Goal: Task Accomplishment & Management: Manage account settings

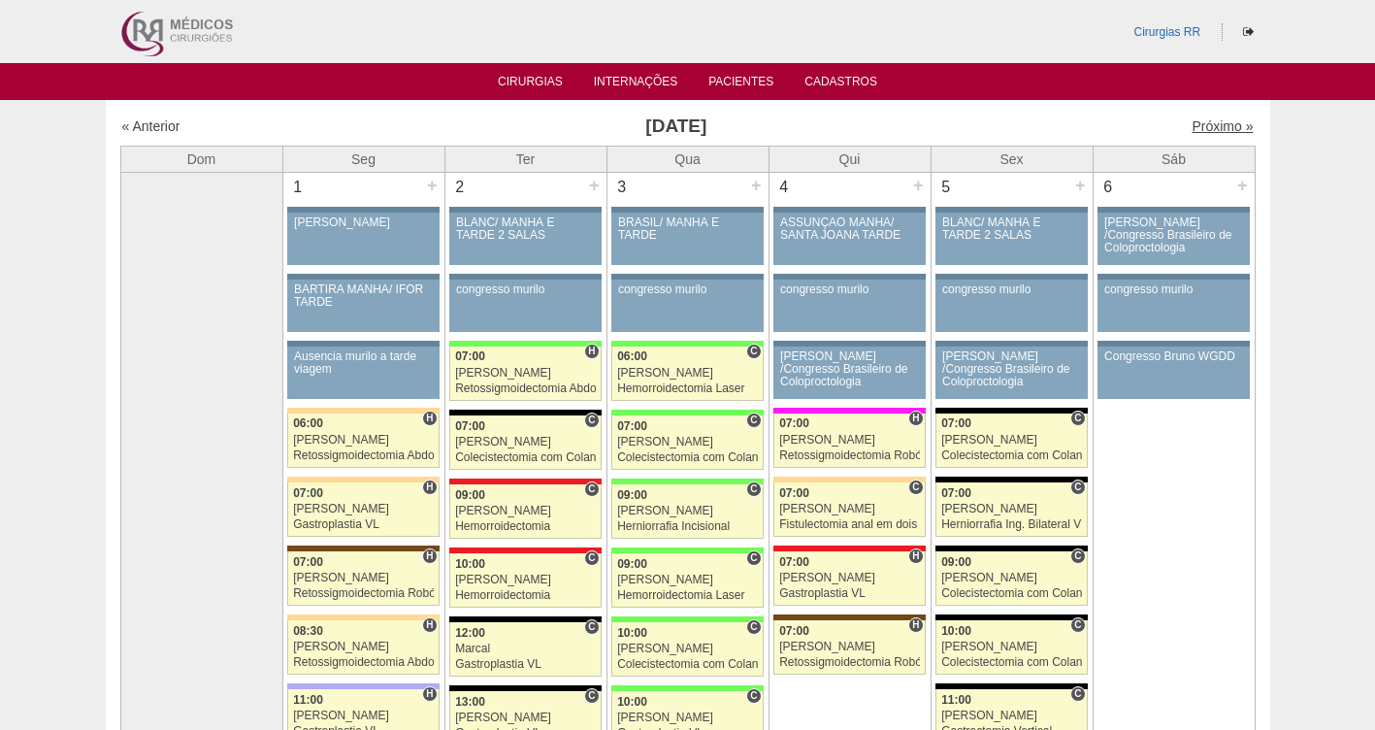
click at [1207, 125] on link "Próximo »" at bounding box center [1221, 126] width 61 height 16
click at [144, 126] on link "« Anterior" at bounding box center [151, 126] width 58 height 16
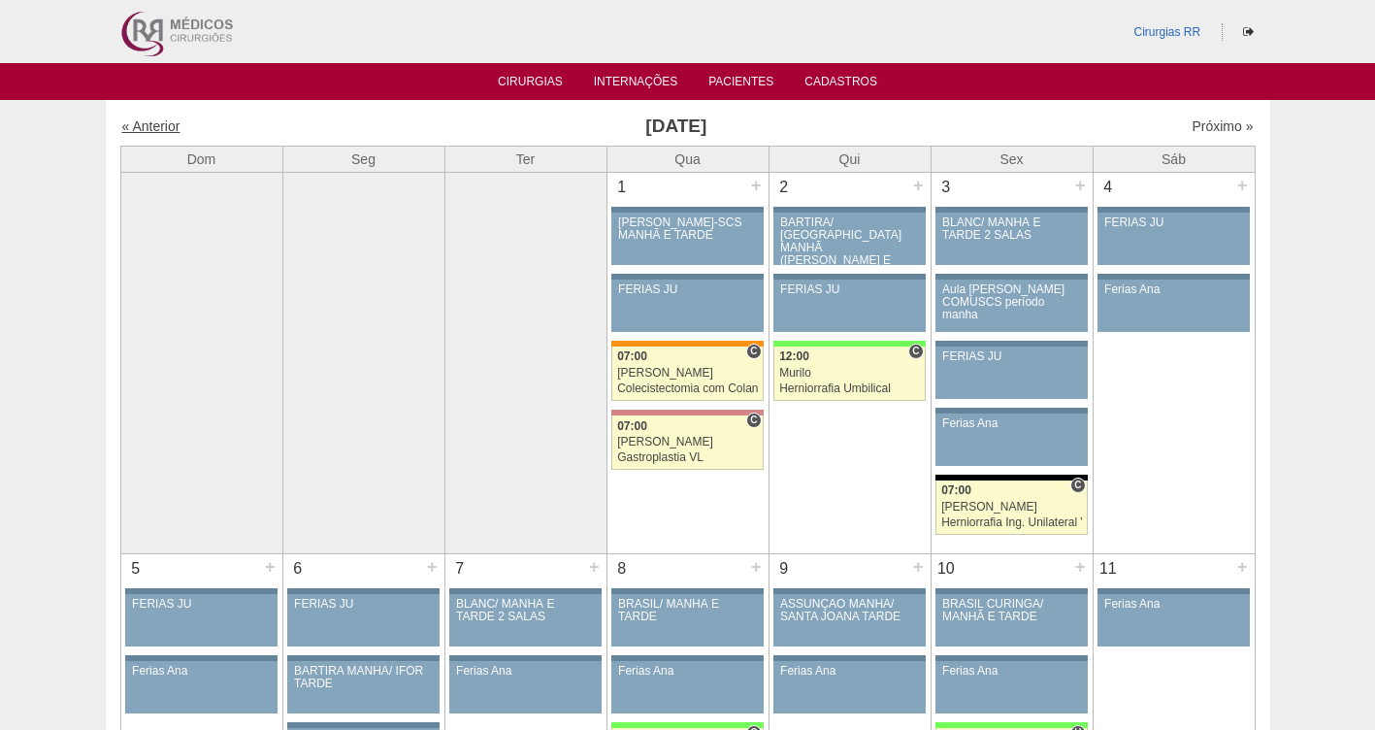
click at [144, 119] on link "« Anterior" at bounding box center [151, 126] width 58 height 16
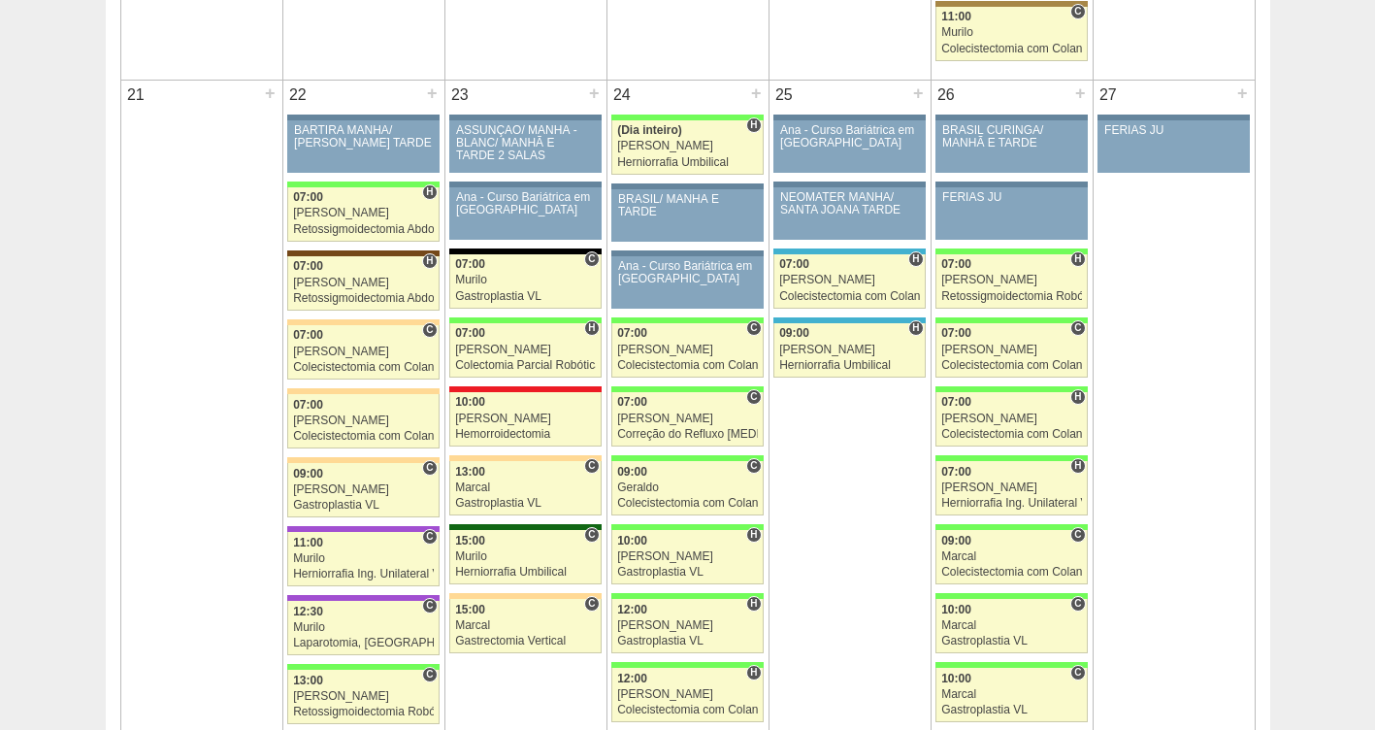
scroll to position [2983, 0]
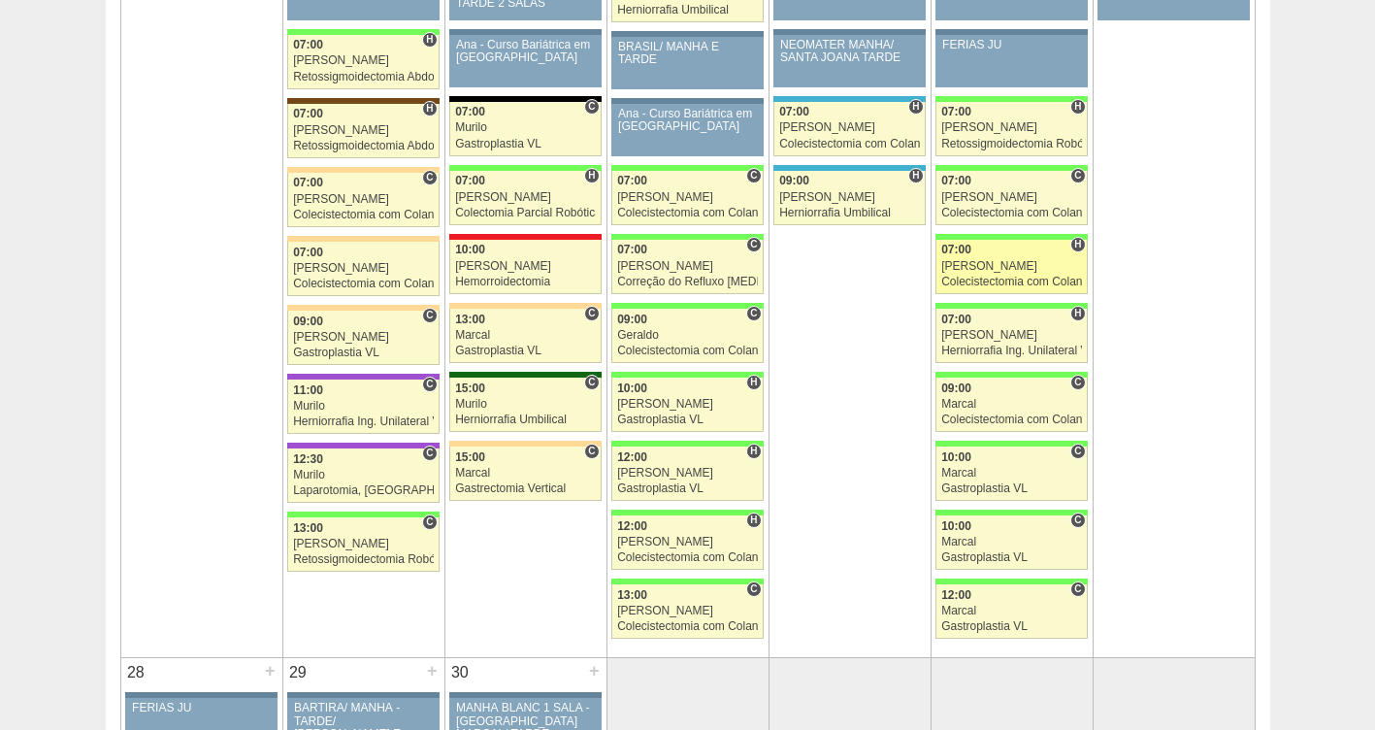
click at [957, 264] on div "[PERSON_NAME]" at bounding box center [1011, 266] width 141 height 13
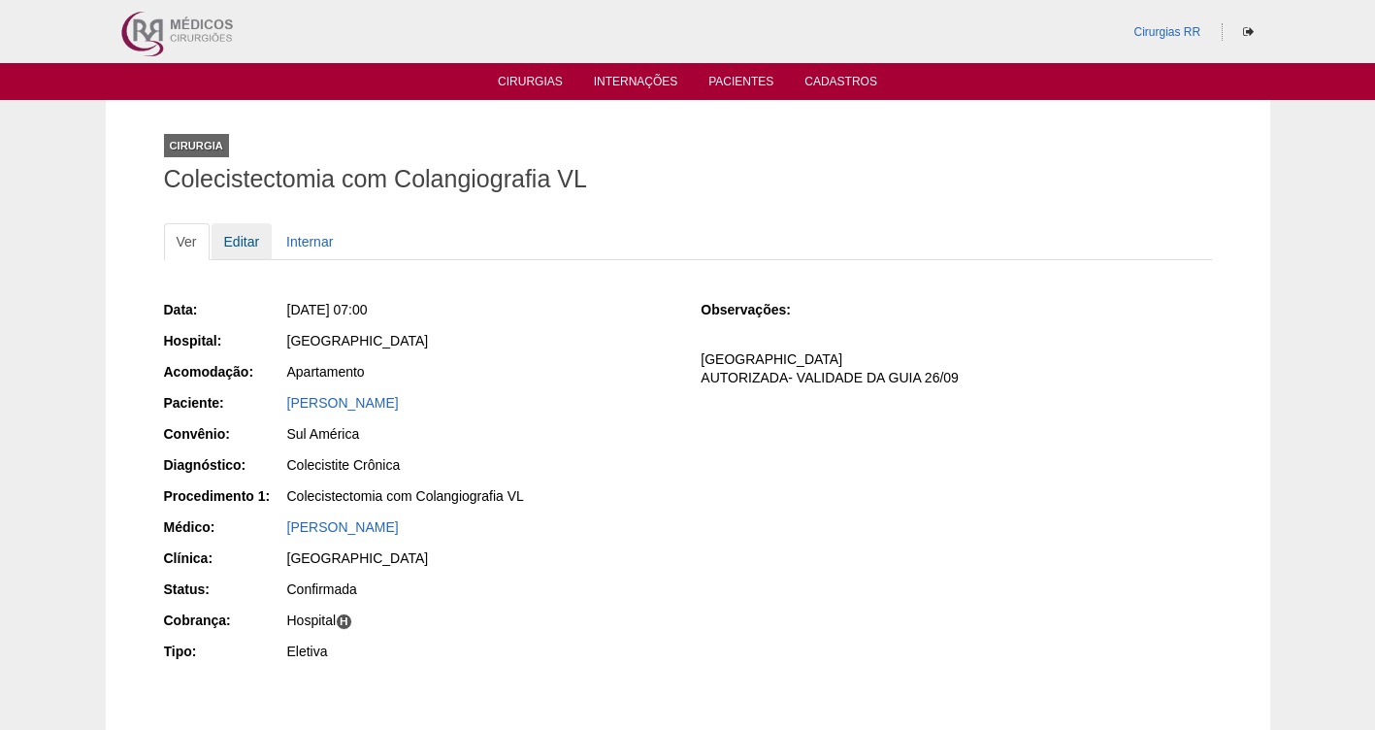
click at [247, 242] on link "Editar" at bounding box center [242, 241] width 61 height 37
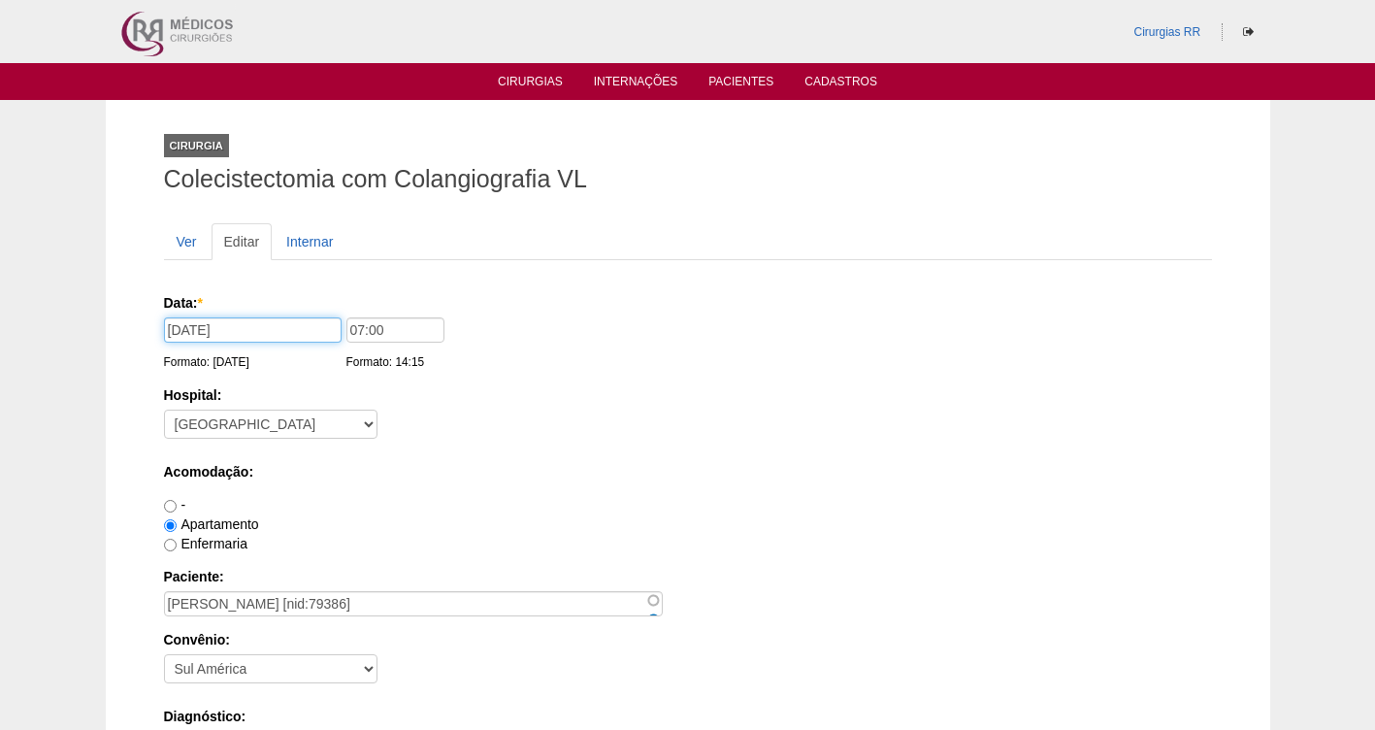
click at [243, 341] on input "[DATE]" at bounding box center [253, 329] width 178 height 25
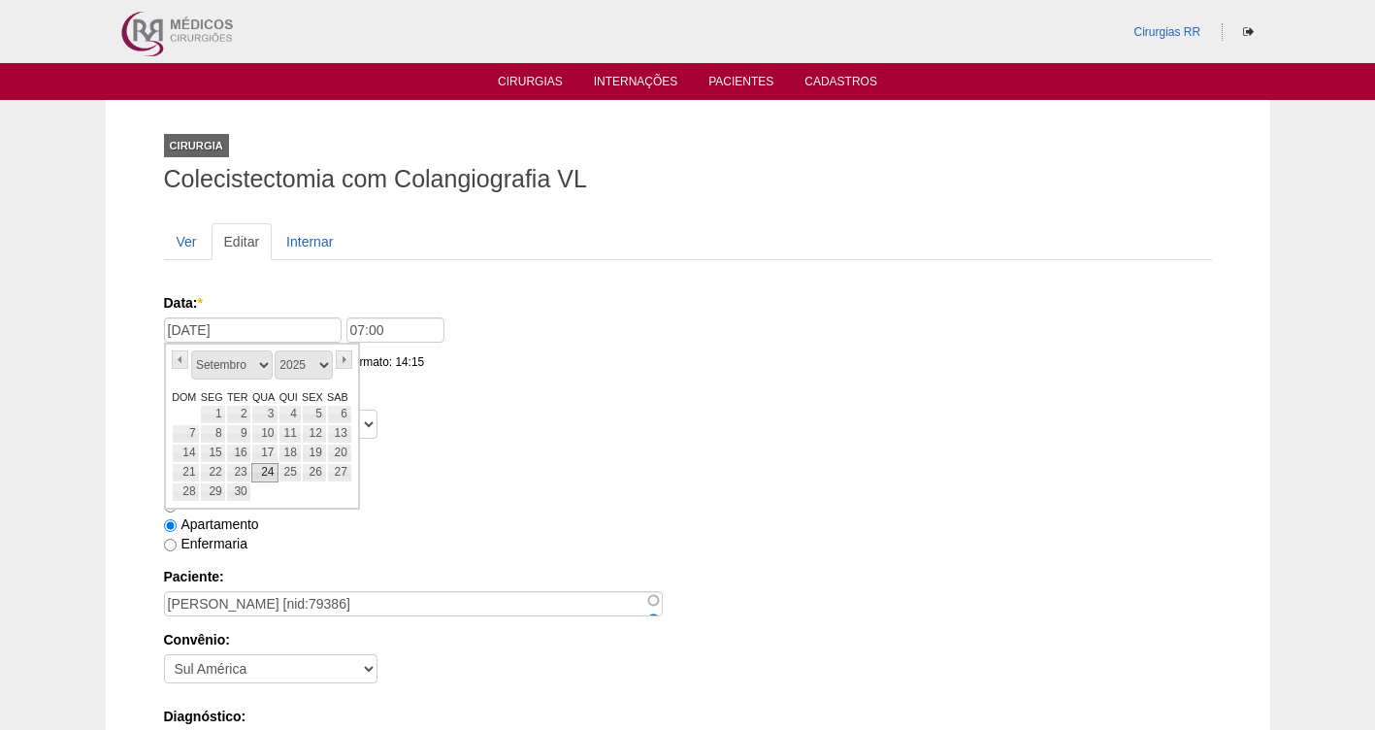
click at [265, 471] on link "24" at bounding box center [264, 472] width 27 height 19
type input "[DATE]"
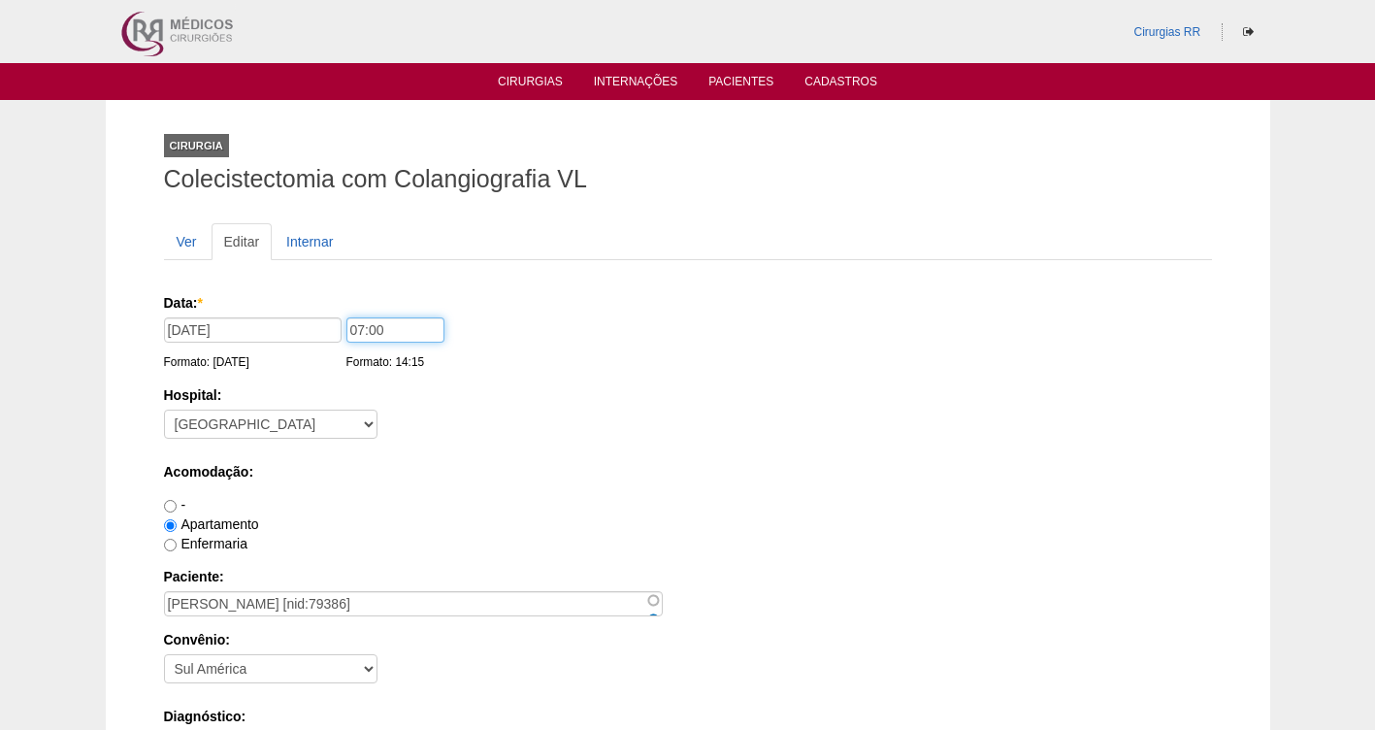
drag, startPoint x: 406, startPoint y: 332, endPoint x: 302, endPoint y: 341, distance: 104.2
click at [302, 312] on div "Data: * [DATE] Formato: [DATE] 07:00 Formato: 14:15" at bounding box center [684, 302] width 1041 height 19
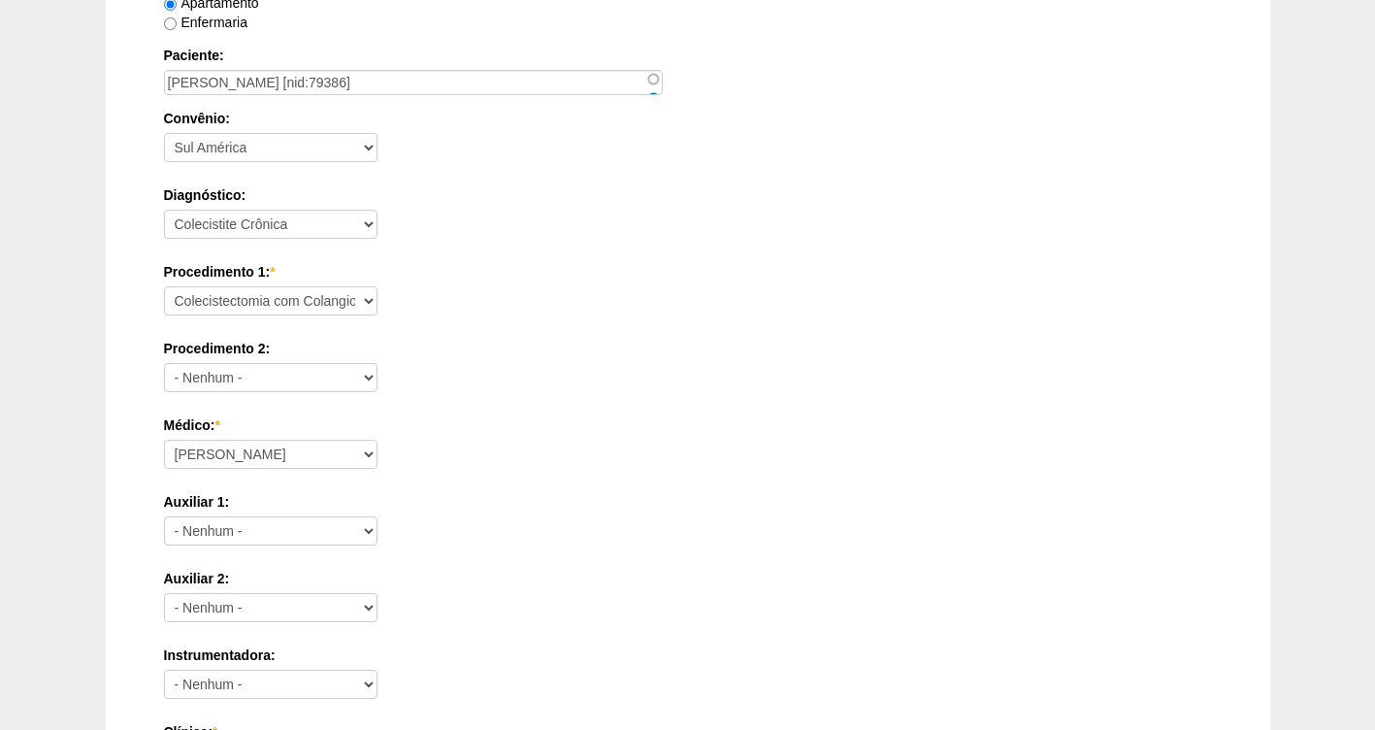
scroll to position [1771, 0]
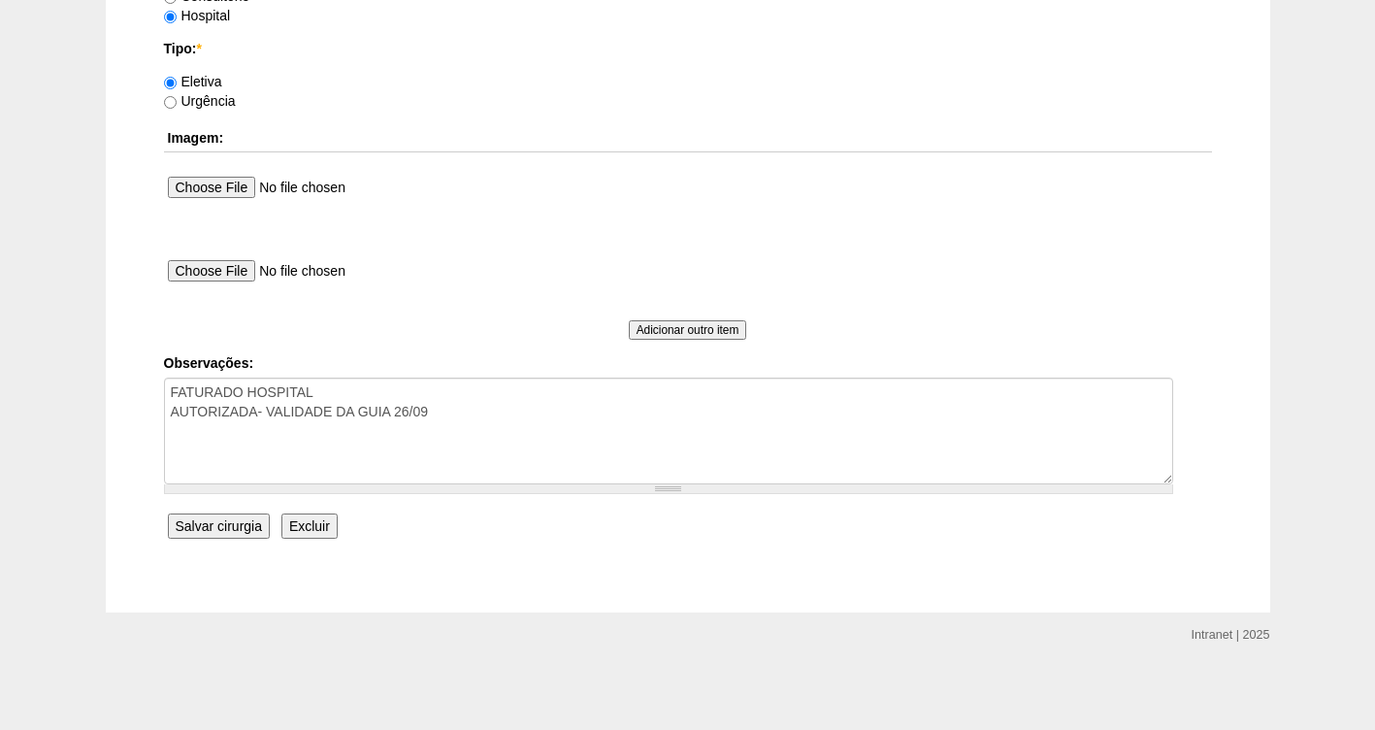
type input "13:00"
click at [195, 529] on input "Salvar cirurgia" at bounding box center [219, 525] width 102 height 25
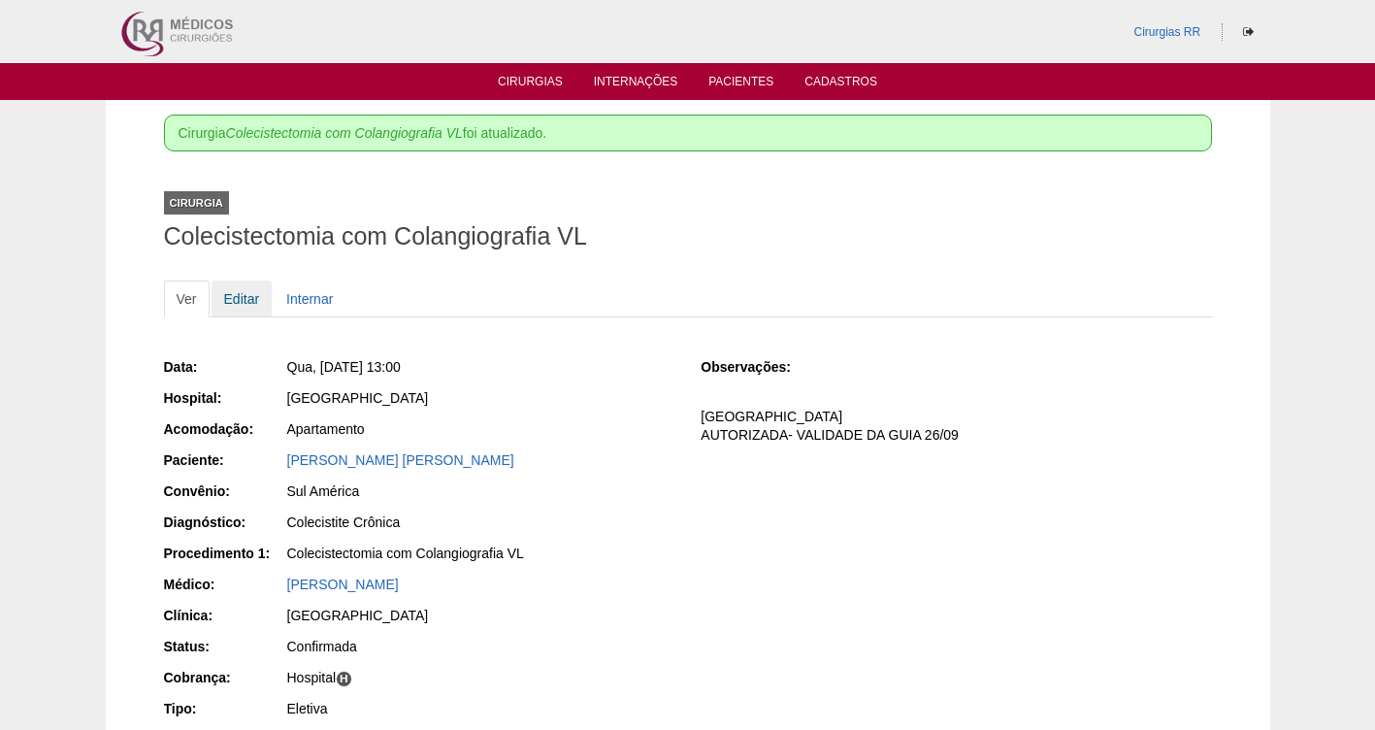
click at [240, 305] on link "Editar" at bounding box center [242, 298] width 61 height 37
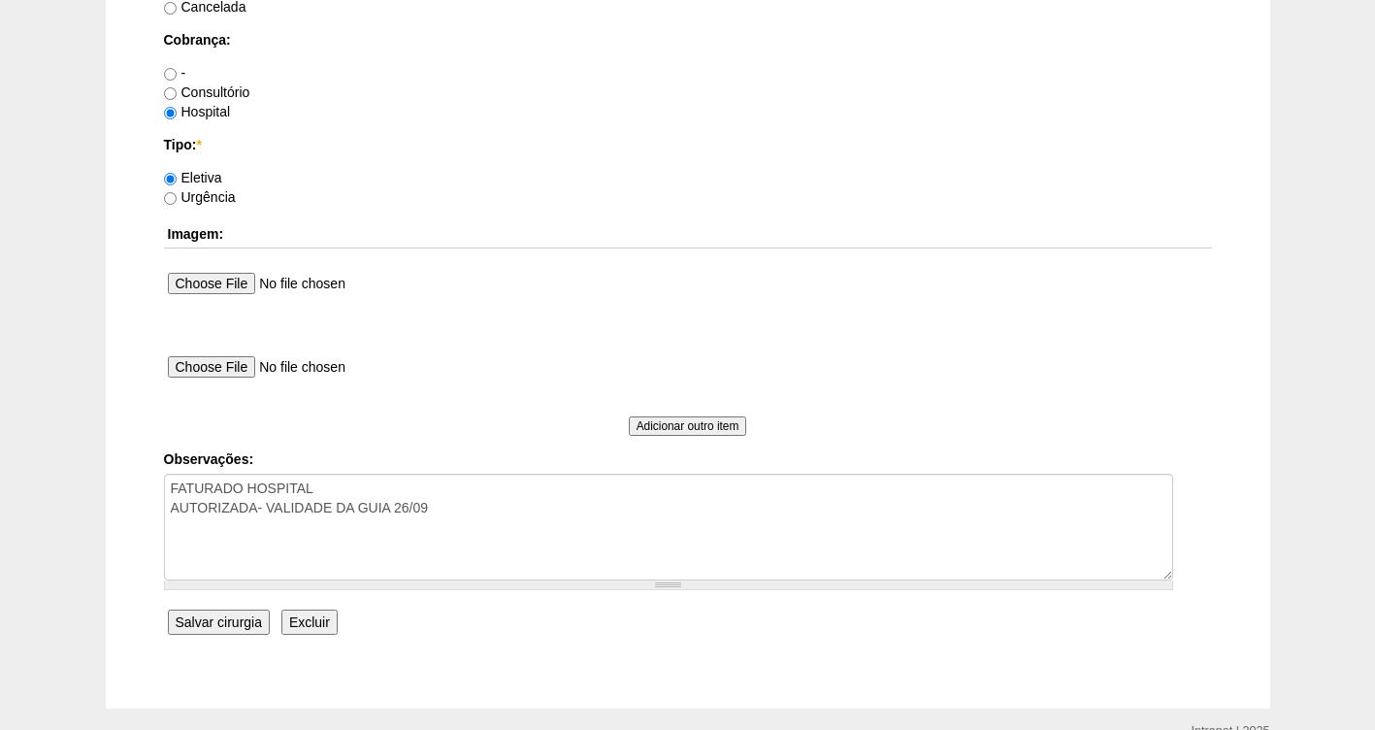
scroll to position [1771, 0]
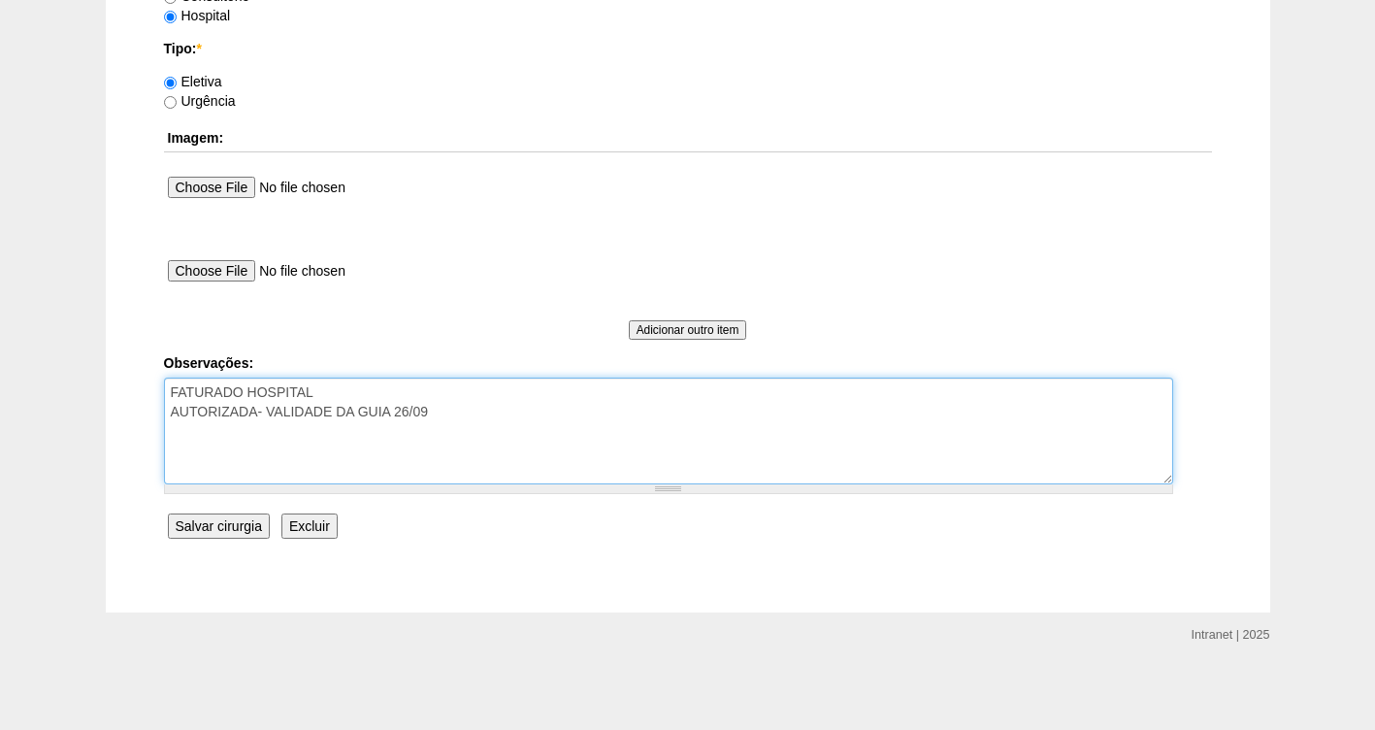
click at [454, 411] on textarea "FATURADO HOSPITAL AUTORIZADA- VALIDADE DA GUIA 26/09" at bounding box center [668, 430] width 1009 height 107
type textarea "FATURADO HOSPITAL AUTORIZADA- VALIDADE DA GUIA 26/09 DR E PACIENTE CIENTES DA T…"
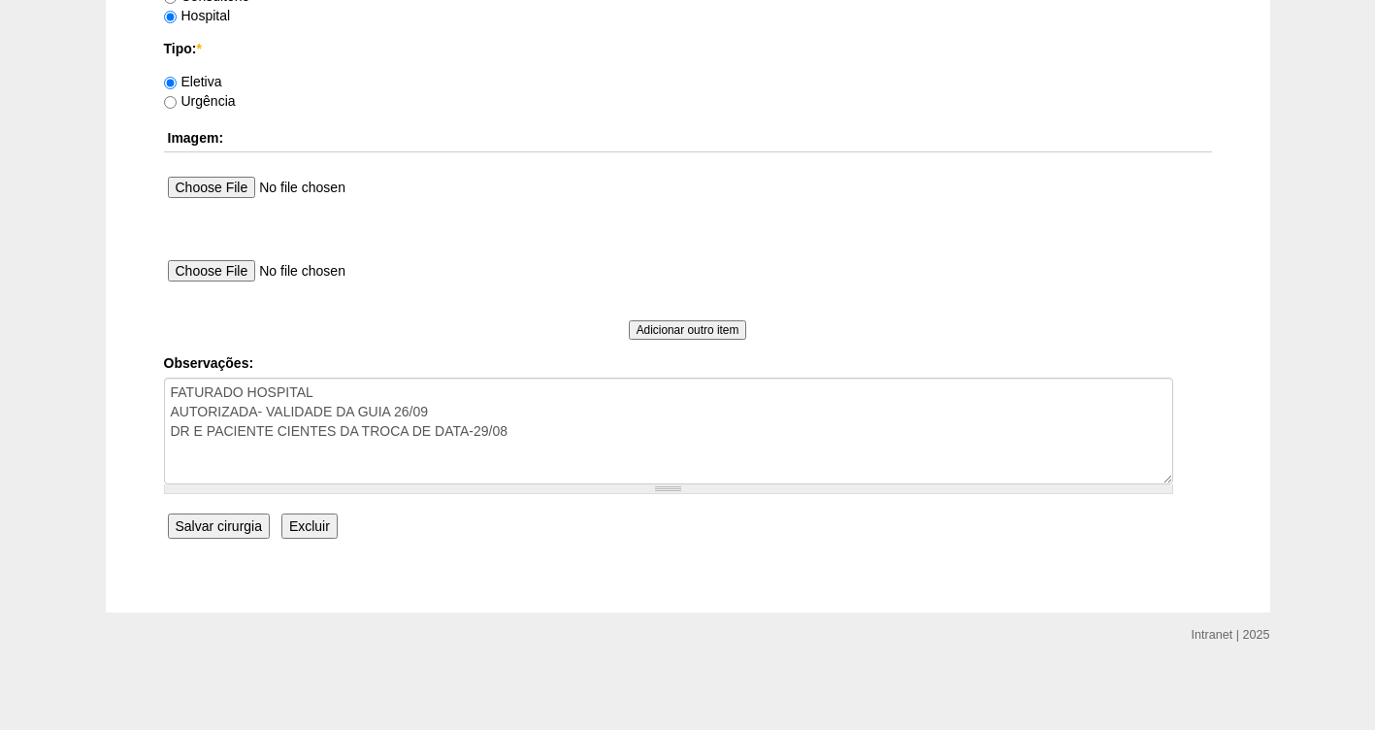
click at [227, 522] on input "Salvar cirurgia" at bounding box center [219, 525] width 102 height 25
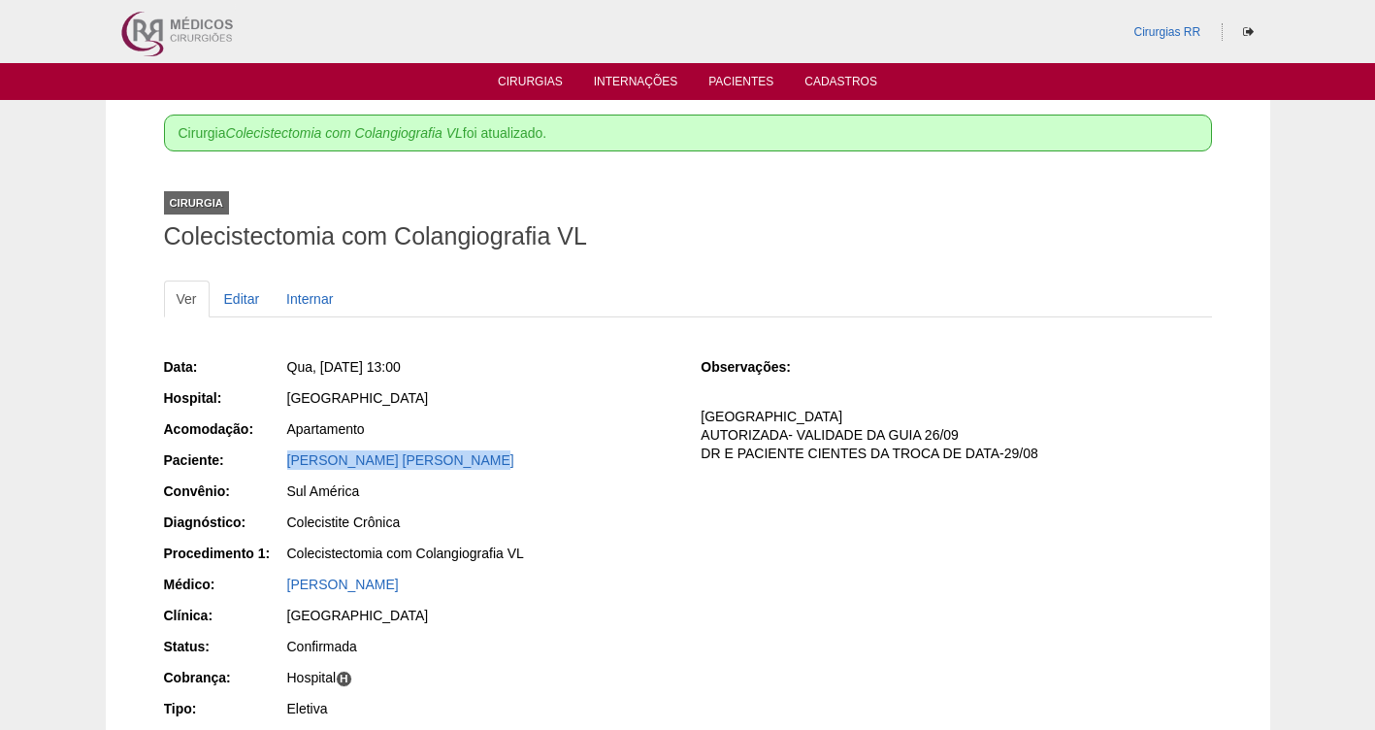
drag, startPoint x: 510, startPoint y: 462, endPoint x: 278, endPoint y: 471, distance: 232.0
click at [278, 471] on div "Paciente: [PERSON_NAME] [PERSON_NAME]" at bounding box center [419, 462] width 510 height 24
